Goal: Transaction & Acquisition: Purchase product/service

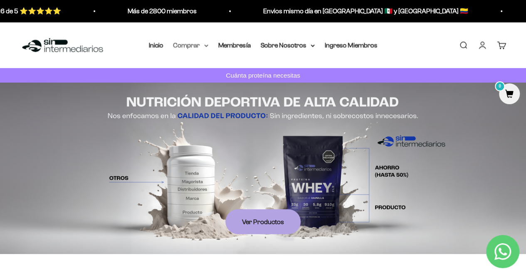
click at [205, 47] on summary "Comprar" at bounding box center [190, 45] width 35 height 11
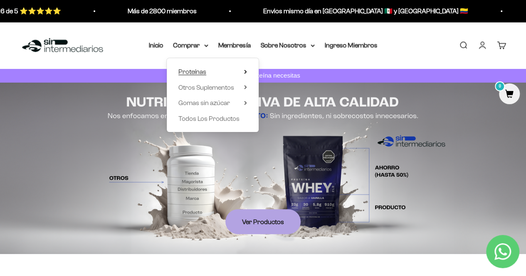
click at [212, 74] on summary "Proteínas" at bounding box center [212, 71] width 69 height 11
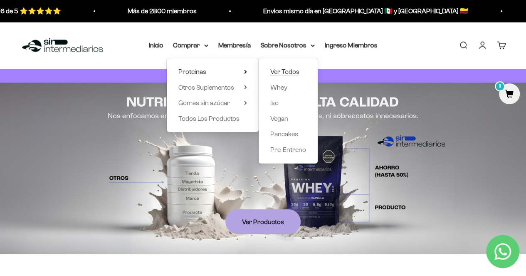
click at [294, 71] on span "Ver Todos" at bounding box center [284, 71] width 29 height 7
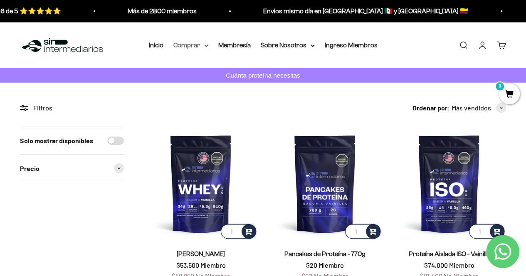
click at [202, 47] on summary "Comprar" at bounding box center [190, 45] width 35 height 11
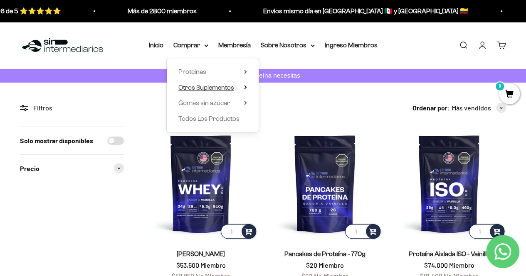
click at [215, 86] on span "Otros Suplementos" at bounding box center [206, 87] width 56 height 7
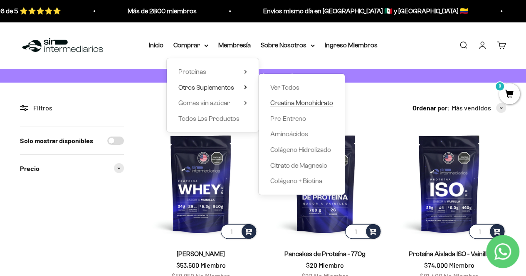
click at [295, 102] on span "Creatina Monohidrato" at bounding box center [301, 102] width 63 height 7
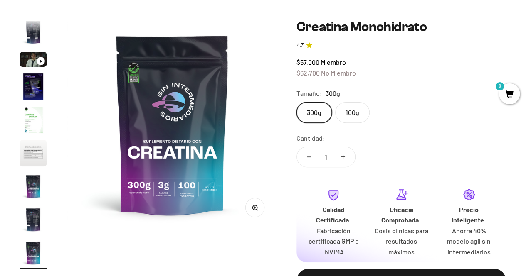
scroll to position [0, 1716]
click at [357, 113] on label "100g" at bounding box center [352, 112] width 34 height 21
click at [296, 102] on input "100g" at bounding box center [296, 102] width 0 height 0
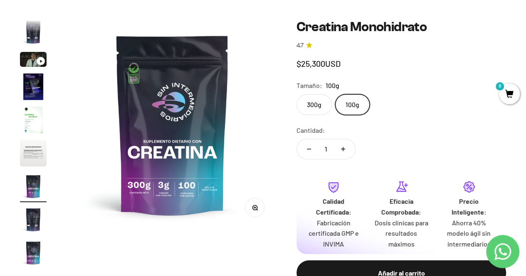
scroll to position [0, 1287]
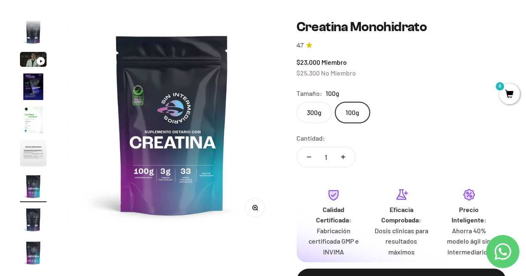
click at [316, 113] on label "300g" at bounding box center [313, 112] width 35 height 21
click at [296, 102] on input "300g" at bounding box center [296, 102] width 0 height 0
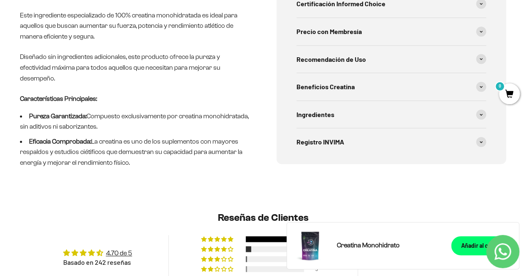
scroll to position [416, 0]
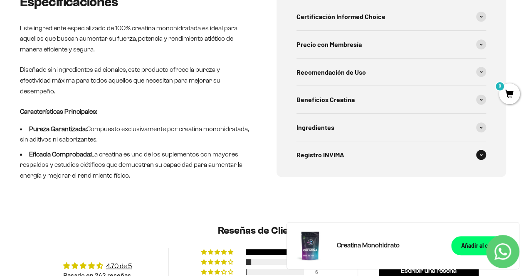
click at [481, 155] on icon at bounding box center [480, 155] width 3 height 2
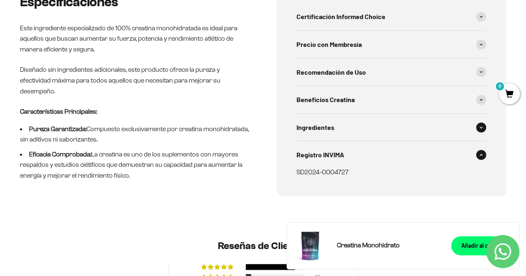
click at [483, 127] on span at bounding box center [481, 128] width 10 height 10
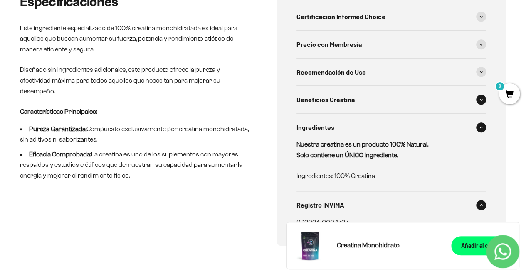
click at [480, 100] on icon at bounding box center [481, 99] width 2 height 1
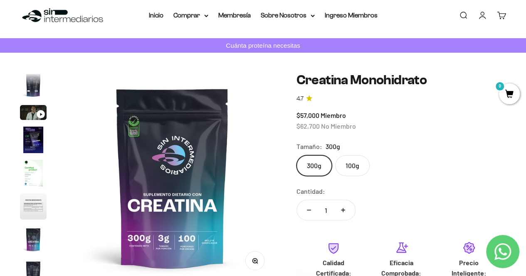
scroll to position [0, 0]
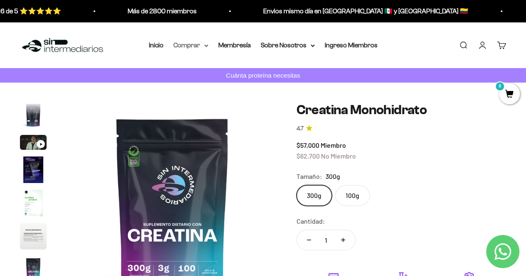
click at [206, 46] on icon at bounding box center [205, 45] width 3 height 2
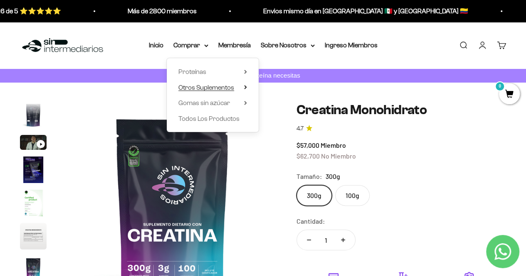
click at [228, 87] on span "Otros Suplementos" at bounding box center [206, 87] width 56 height 7
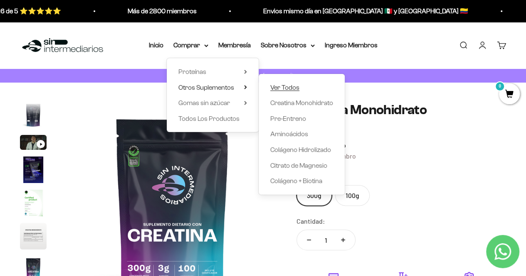
click at [294, 86] on span "Ver Todos" at bounding box center [284, 87] width 29 height 7
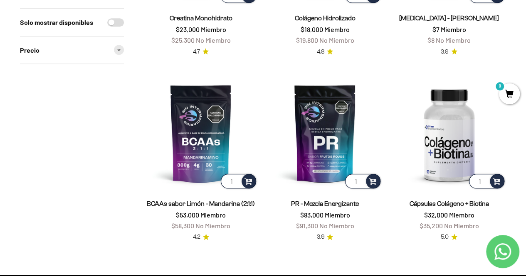
scroll to position [249, 0]
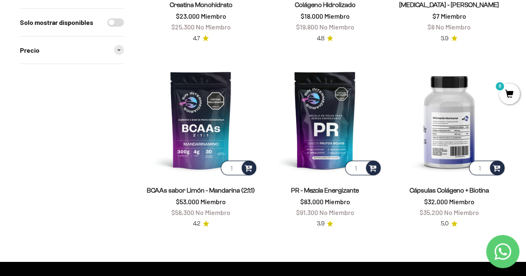
click at [433, 119] on img at bounding box center [449, 120] width 114 height 114
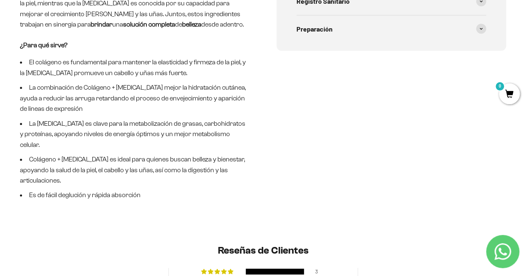
scroll to position [540, 0]
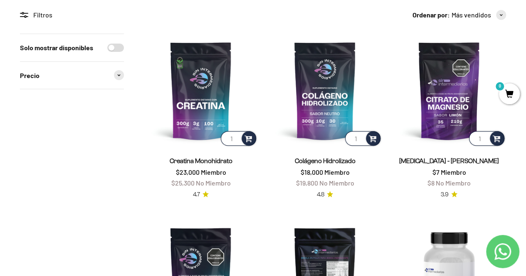
scroll to position [166, 0]
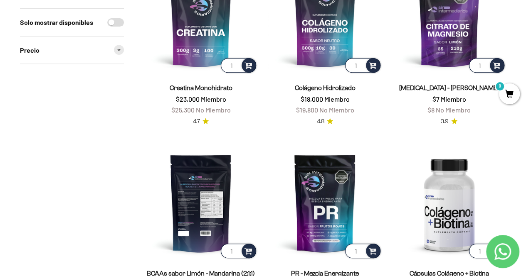
click at [216, 198] on img at bounding box center [201, 203] width 114 height 114
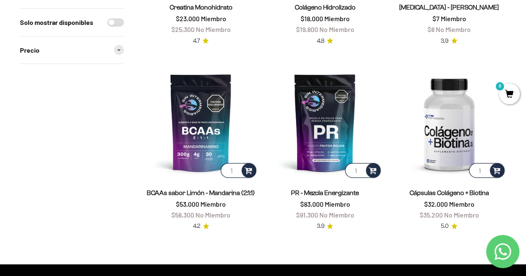
scroll to position [249, 0]
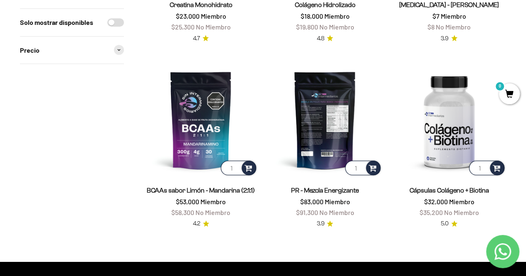
click at [310, 161] on img at bounding box center [325, 120] width 114 height 114
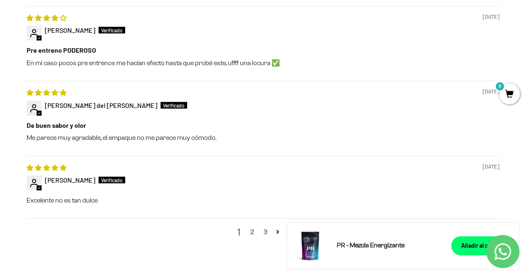
scroll to position [623, 0]
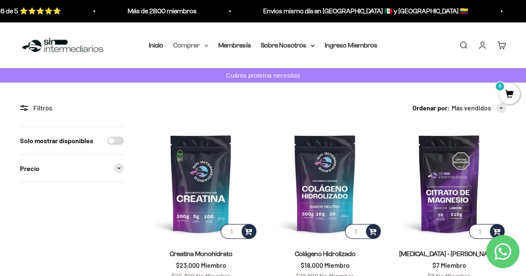
click at [197, 47] on summary "Comprar" at bounding box center [190, 45] width 35 height 11
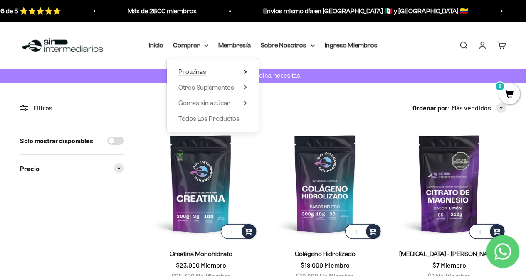
click at [221, 71] on summary "Proteínas" at bounding box center [212, 71] width 69 height 11
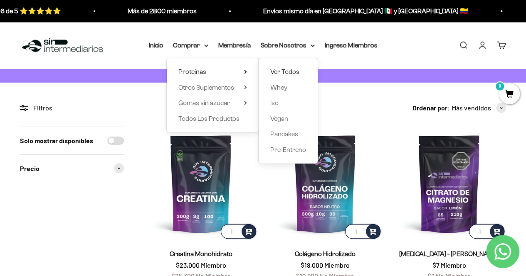
click at [281, 69] on span "Ver Todos" at bounding box center [284, 71] width 29 height 7
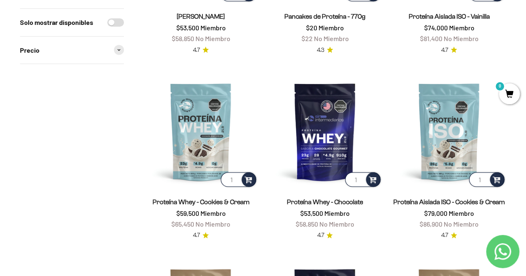
scroll to position [208, 0]
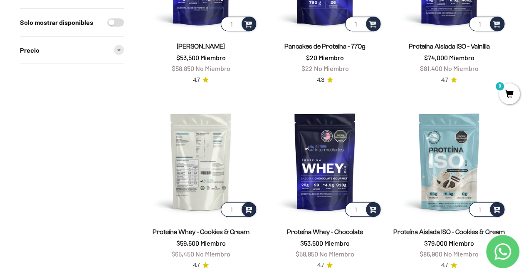
click at [201, 187] on img at bounding box center [201, 162] width 114 height 114
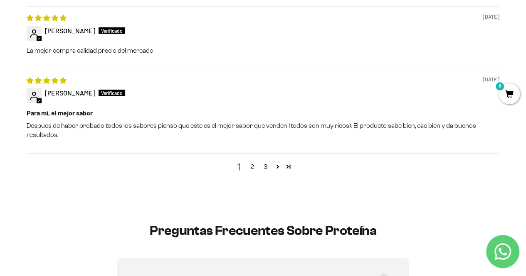
scroll to position [1330, 0]
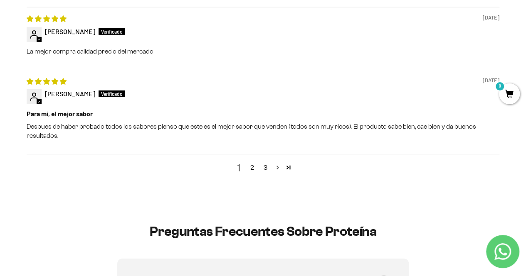
click at [279, 171] on link "Page 2" at bounding box center [277, 167] width 11 height 11
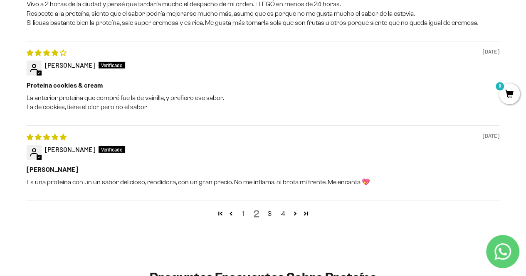
scroll to position [1374, 0]
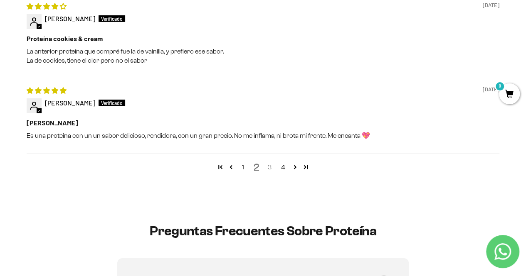
click at [269, 168] on link "3" at bounding box center [269, 167] width 13 height 10
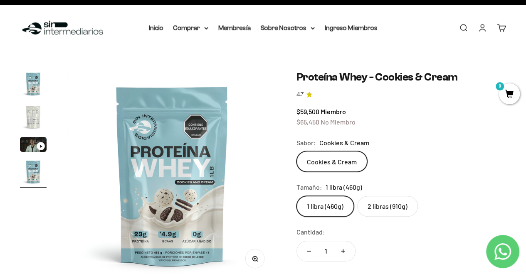
scroll to position [0, 0]
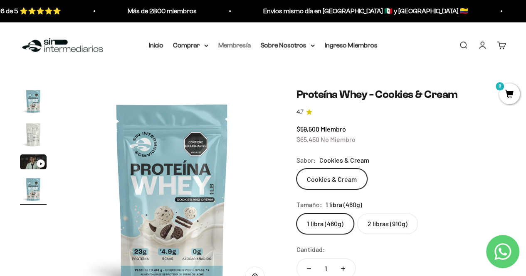
click at [241, 44] on link "Membresía" at bounding box center [234, 45] width 32 height 7
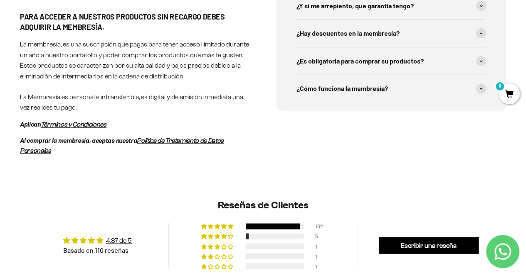
scroll to position [457, 0]
